Goal: Task Accomplishment & Management: Use online tool/utility

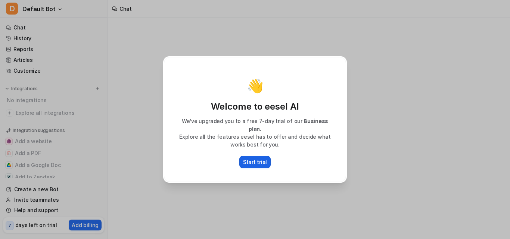
click at [257, 159] on p "Start trial" at bounding box center [255, 162] width 24 height 8
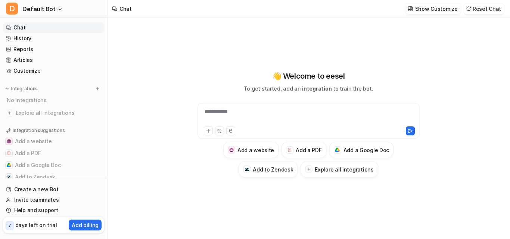
type textarea "**********"
